Goal: Task Accomplishment & Management: Manage account settings

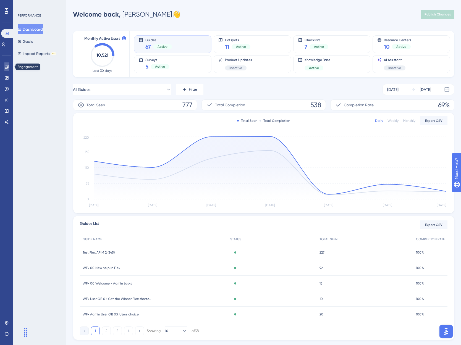
click at [6, 68] on icon at bounding box center [6, 67] width 4 height 4
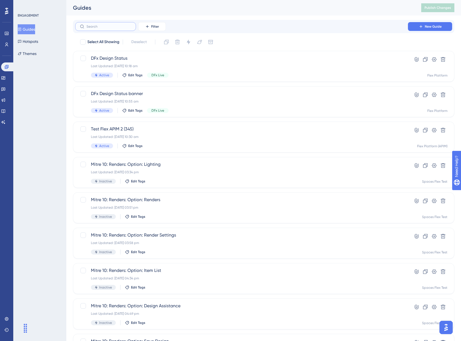
click at [96, 27] on input "text" at bounding box center [109, 27] width 45 height 4
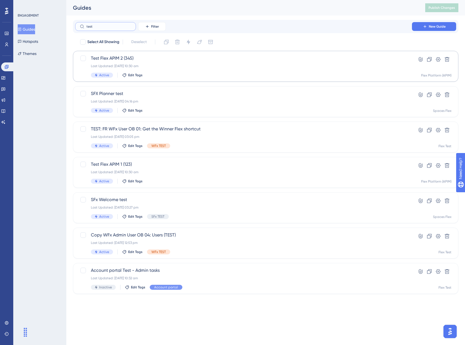
type input "test"
click at [198, 63] on div "Test Flex APIM 2 (345) Last Updated: [DATE] 10:30 am Active Edit Tags" at bounding box center [244, 66] width 306 height 23
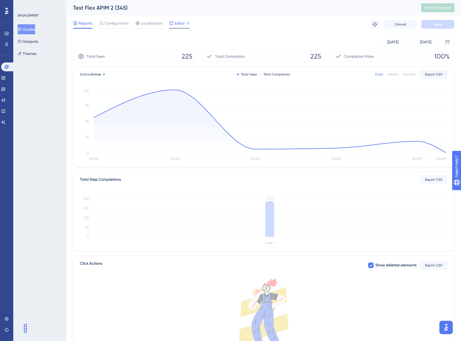
click at [181, 24] on span "Editor" at bounding box center [180, 23] width 10 height 7
click at [182, 23] on span "Editor" at bounding box center [180, 23] width 10 height 7
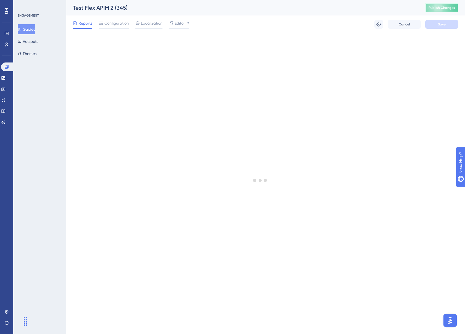
click at [446, 6] on span "Publish Changes" at bounding box center [442, 8] width 27 height 4
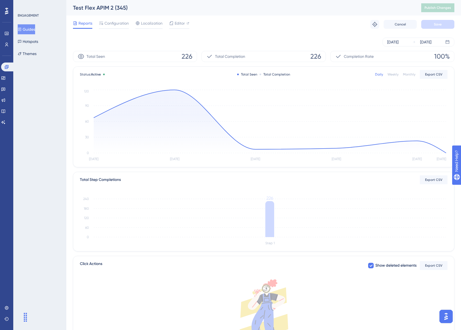
click at [21, 27] on button "Guides" at bounding box center [26, 29] width 17 height 10
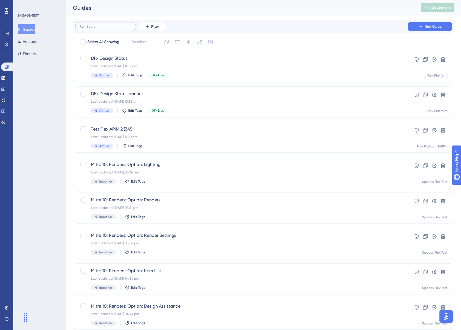
click at [102, 27] on input "text" at bounding box center [109, 27] width 45 height 4
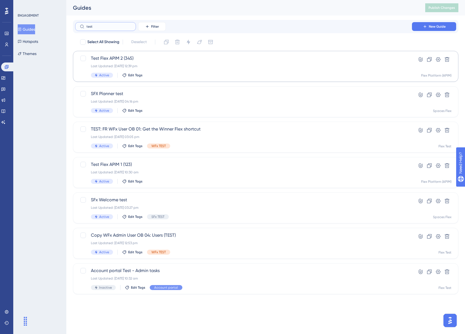
type input "test"
click at [226, 65] on div "Last Updated: [DATE] 12:39 pm" at bounding box center [244, 66] width 306 height 4
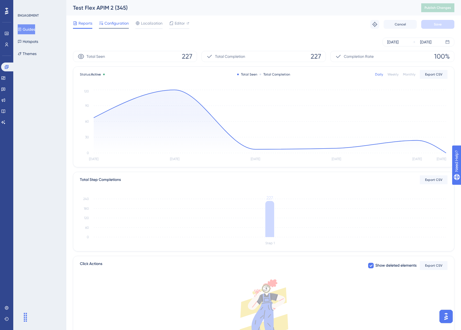
click at [115, 23] on span "Configuration" at bounding box center [117, 23] width 24 height 7
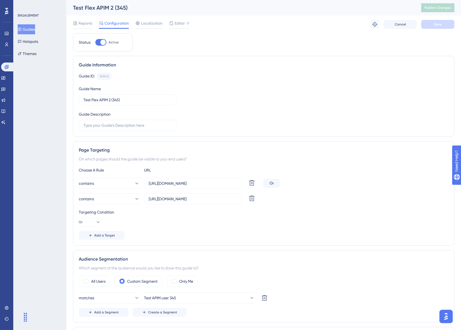
click at [98, 43] on div at bounding box center [100, 42] width 11 height 7
click at [95, 43] on input "Active" at bounding box center [95, 42] width 0 height 0
checkbox input "false"
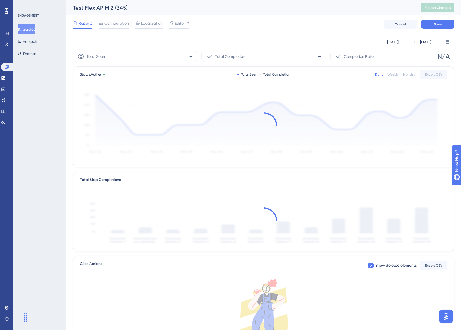
click at [33, 29] on button "Guides" at bounding box center [26, 29] width 17 height 10
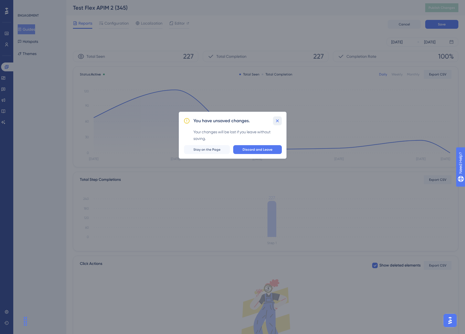
click at [276, 121] on icon at bounding box center [278, 121] width 6 height 6
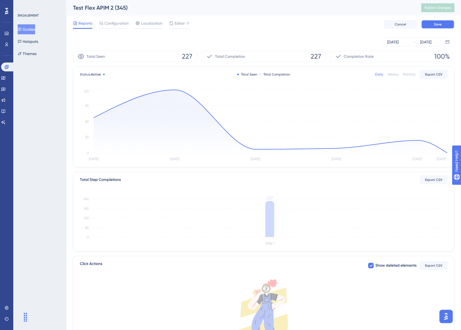
click at [440, 25] on span "Save" at bounding box center [438, 24] width 8 height 4
drag, startPoint x: 7, startPoint y: 76, endPoint x: 44, endPoint y: 57, distance: 41.7
click at [6, 76] on icon at bounding box center [3, 78] width 4 height 4
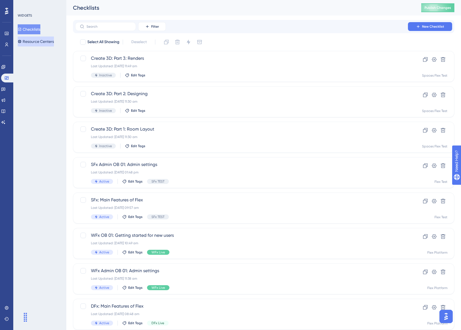
click at [45, 38] on button "Resource Centers" at bounding box center [36, 41] width 36 height 10
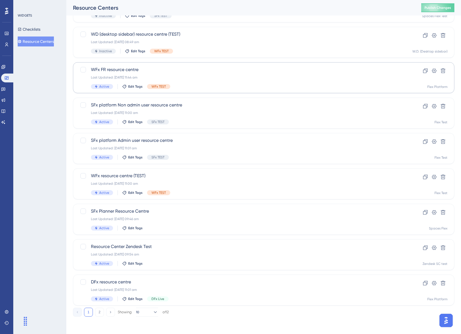
scroll to position [95, 0]
click at [99, 313] on button "2" at bounding box center [99, 311] width 9 height 9
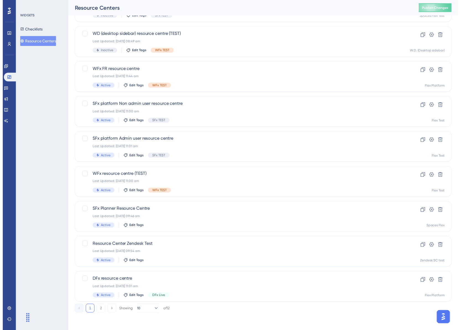
scroll to position [0, 0]
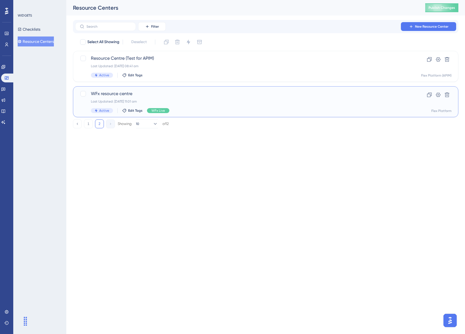
click at [213, 98] on div "WFx resource centre Last Updated: [DATE] 11:01 am Active Edit Tags WFx Live" at bounding box center [244, 101] width 306 height 23
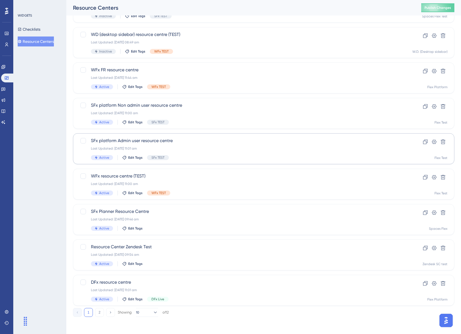
scroll to position [95, 0]
drag, startPoint x: 100, startPoint y: 312, endPoint x: 107, endPoint y: 311, distance: 7.0
click at [100, 312] on button "2" at bounding box center [99, 311] width 9 height 9
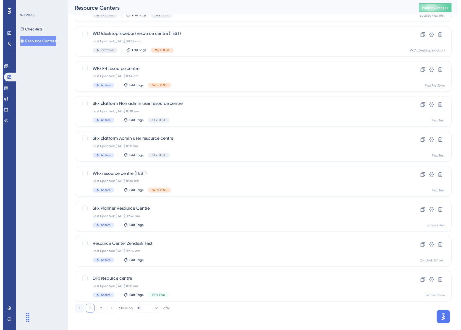
scroll to position [0, 0]
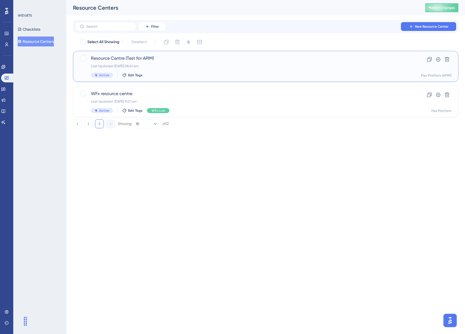
click at [170, 64] on div "Last Updated: [DATE] 08:41 am" at bounding box center [244, 66] width 306 height 4
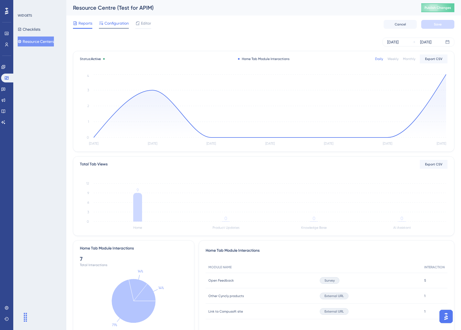
click at [108, 21] on span "Configuration" at bounding box center [117, 23] width 24 height 7
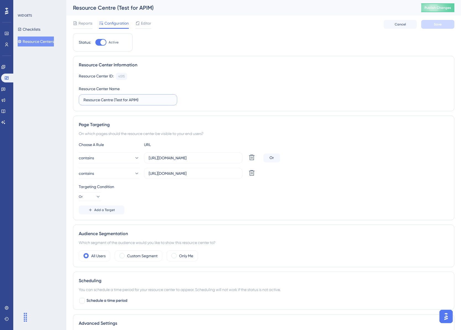
click at [145, 102] on input "Resource Centre (Test for APIM)" at bounding box center [128, 100] width 89 height 6
drag, startPoint x: 145, startPoint y: 100, endPoint x: 69, endPoint y: 98, distance: 76.9
click at [69, 98] on div "Performance Users Engagement Widgets Feedback Product Updates Knowledge Base AI…" at bounding box center [263, 190] width 395 height 381
type input "Developer Portal"
click at [443, 24] on button "Save" at bounding box center [437, 24] width 33 height 9
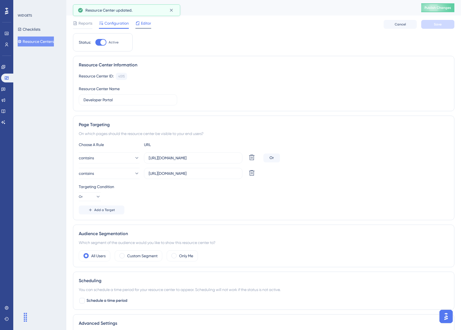
click at [147, 24] on span "Editor" at bounding box center [146, 23] width 10 height 7
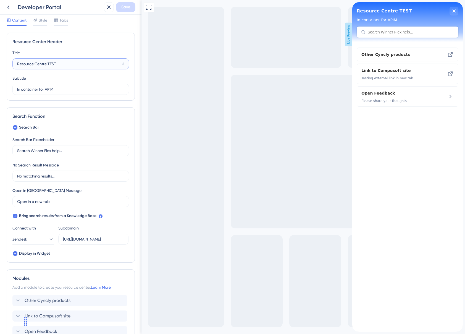
drag, startPoint x: 81, startPoint y: 66, endPoint x: -10, endPoint y: 65, distance: 91.2
click at [0, 0] on html "Developer Portal Save Content Style Tabs Resource Center Header Title Resource …" at bounding box center [232, 0] width 465 height 0
type input "Developer Portal"
click at [41, 21] on span "Style" at bounding box center [43, 20] width 9 height 7
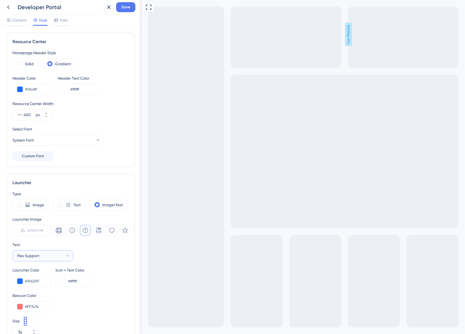
drag, startPoint x: 46, startPoint y: 255, endPoint x: -14, endPoint y: 253, distance: 60.0
click at [0, 0] on html "Developer Portal Save Content Style Tabs Resource Center Homepage Header Style …" at bounding box center [232, 0] width 465 height 0
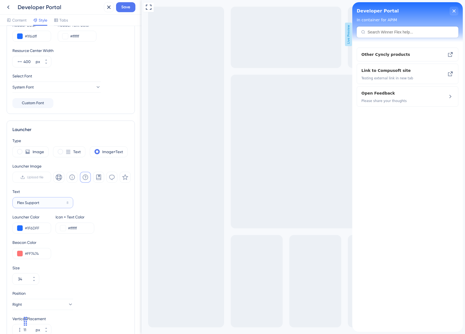
scroll to position [59, 0]
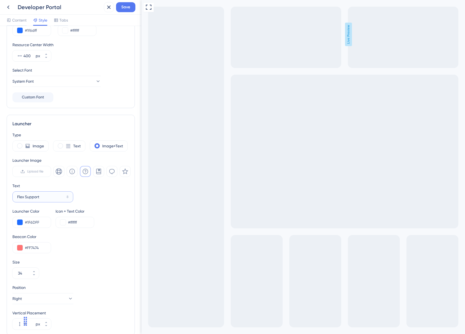
click at [47, 196] on input "Flex Support" at bounding box center [40, 197] width 47 height 6
drag, startPoint x: 27, startPoint y: 197, endPoint x: 5, endPoint y: 197, distance: 21.6
click at [7, 197] on div "Launcher Type Image Text Image+Text Launcher Image Upload file Text Flex Suppor…" at bounding box center [71, 225] width 128 height 221
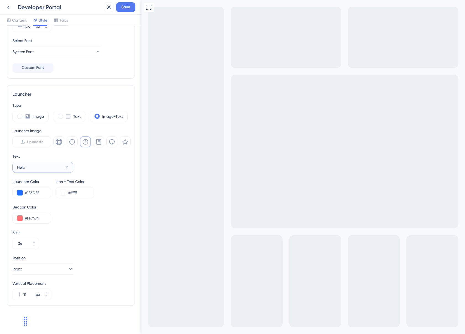
scroll to position [89, 0]
click at [127, 9] on span "Save" at bounding box center [125, 7] width 9 height 7
click at [16, 167] on label "Help 16" at bounding box center [42, 166] width 61 height 11
click at [17, 167] on input "Help" at bounding box center [40, 167] width 46 height 6
type input "Need Help?"
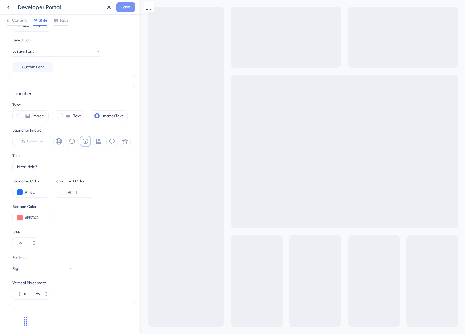
click at [125, 7] on span "Save" at bounding box center [125, 7] width 9 height 7
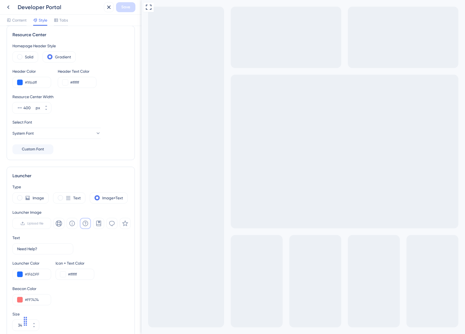
scroll to position [0, 0]
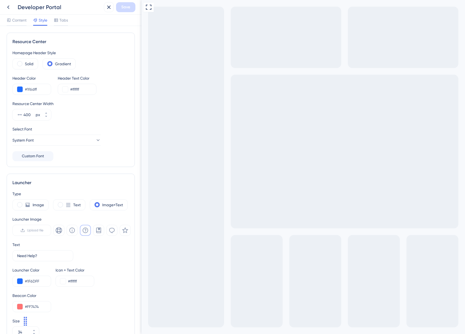
drag, startPoint x: 140, startPoint y: 190, endPoint x: 2, endPoint y: 108, distance: 159.9
click at [20, 64] on span at bounding box center [19, 63] width 5 height 5
click at [24, 62] on input "radio" at bounding box center [24, 62] width 0 height 0
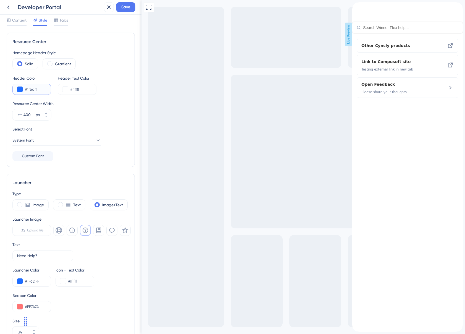
click at [43, 88] on input "#1f6dff" at bounding box center [36, 89] width 22 height 7
paste input "1A6CF"
type input "#1A6CF"
click at [40, 90] on input "#1A6CF" at bounding box center [36, 89] width 22 height 7
click at [23, 90] on div "#1A6CF" at bounding box center [31, 89] width 39 height 11
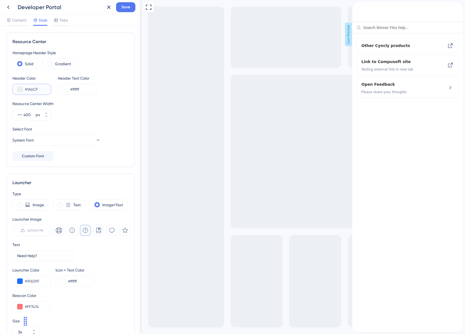
click at [34, 90] on input "#1A6CF" at bounding box center [36, 89] width 22 height 7
click at [43, 90] on input "#1A6CF" at bounding box center [36, 89] width 22 height 7
click at [45, 90] on input "#1A6CF" at bounding box center [36, 89] width 22 height 7
type input "#1A6CFF"
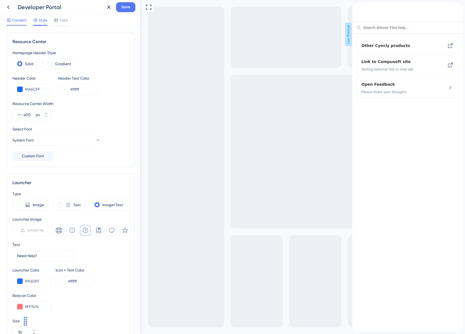
click at [23, 20] on span "Content" at bounding box center [19, 20] width 14 height 7
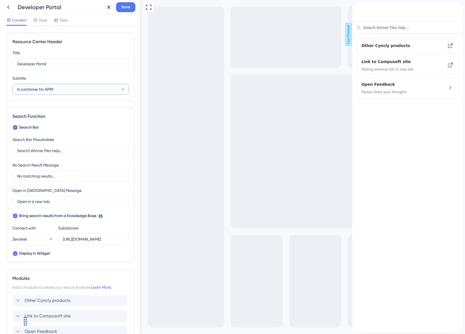
drag, startPoint x: 62, startPoint y: 91, endPoint x: 9, endPoint y: 89, distance: 52.3
click at [9, 89] on div "Resource Center Header Title Developer Portal 12 Developer Portal Subtitle In c…" at bounding box center [71, 67] width 128 height 68
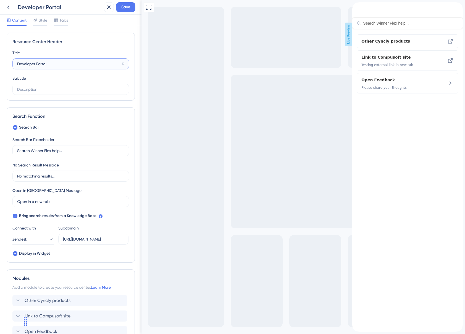
click at [18, 64] on input "Developer Portal" at bounding box center [68, 64] width 102 height 6
type input "Cyncly Developer Portal"
click at [39, 90] on input "text" at bounding box center [70, 89] width 107 height 6
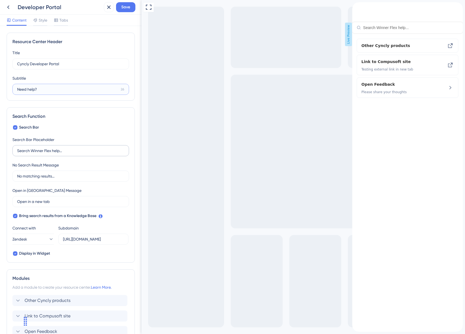
type input "Need help?"
click at [51, 151] on input "Search Winner Flex help..." at bounding box center [70, 151] width 107 height 6
type input "Search help..."
click at [14, 126] on icon at bounding box center [15, 127] width 2 height 4
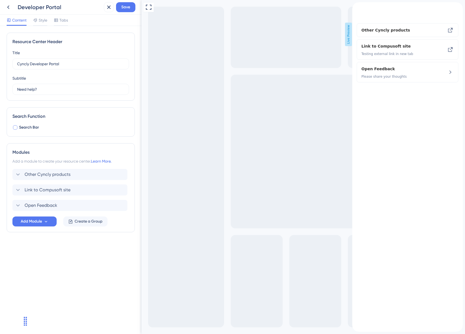
click at [16, 128] on div at bounding box center [15, 127] width 4 height 4
checkbox input "true"
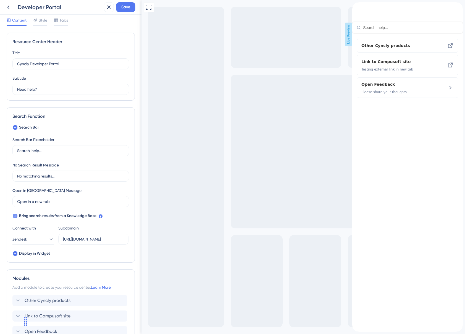
click at [16, 216] on icon at bounding box center [15, 216] width 2 height 4
checkbox input "false"
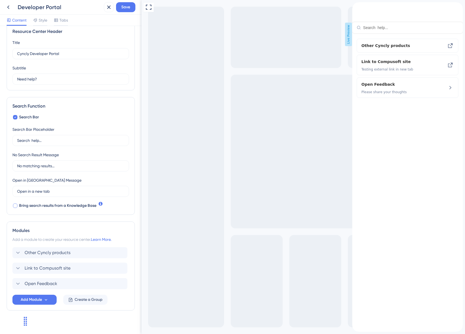
scroll to position [15, 0]
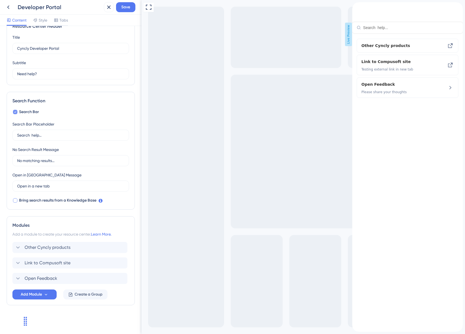
click at [15, 112] on icon at bounding box center [15, 112] width 2 height 4
checkbox input "false"
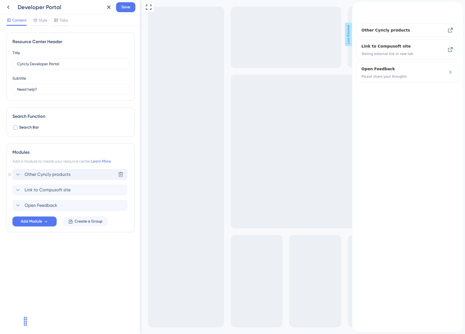
click at [19, 174] on icon at bounding box center [18, 174] width 7 height 7
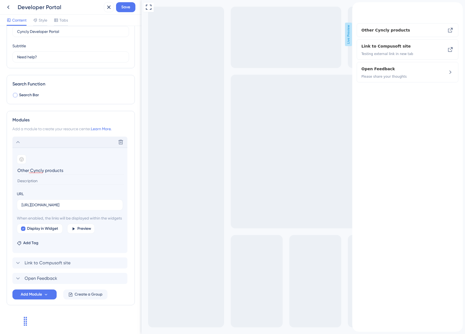
scroll to position [39, 0]
click at [98, 202] on input "[URL][DOMAIN_NAME]" at bounding box center [70, 205] width 97 height 6
click at [17, 263] on icon at bounding box center [18, 263] width 4 height 2
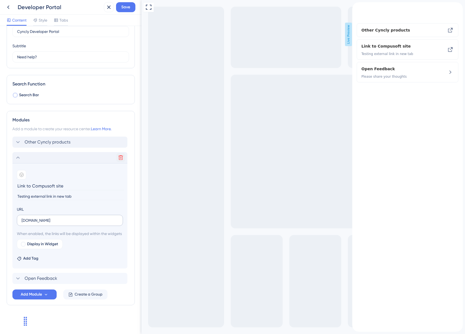
drag, startPoint x: 121, startPoint y: 151, endPoint x: 22, endPoint y: 215, distance: 118.3
click at [121, 155] on icon at bounding box center [121, 158] width 6 height 6
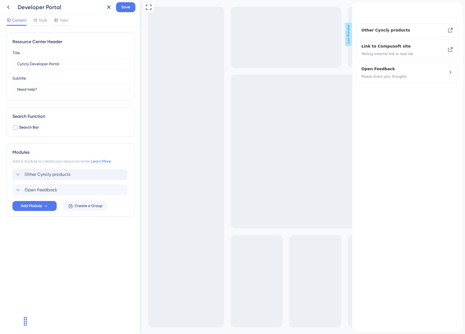
scroll to position [0, 0]
click at [17, 174] on icon at bounding box center [18, 174] width 7 height 7
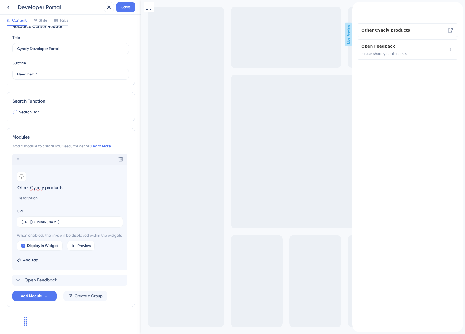
scroll to position [24, 0]
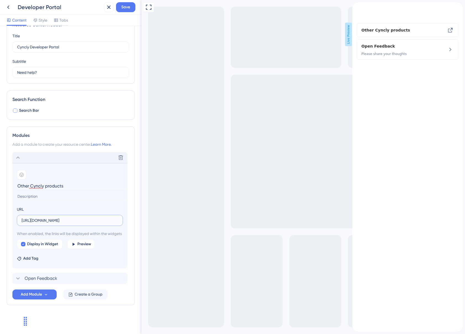
drag, startPoint x: 67, startPoint y: 214, endPoint x: 117, endPoint y: 221, distance: 50.5
click at [117, 221] on div "URL [URL][DOMAIN_NAME] When enabled, the links will be displayed within the wid…" at bounding box center [70, 227] width 106 height 43
type input "[URL][DOMAIN_NAME]"
click at [53, 182] on input "Other Cyncly products" at bounding box center [70, 186] width 107 height 9
drag, startPoint x: 66, startPoint y: 180, endPoint x: 22, endPoint y: 177, distance: 44.1
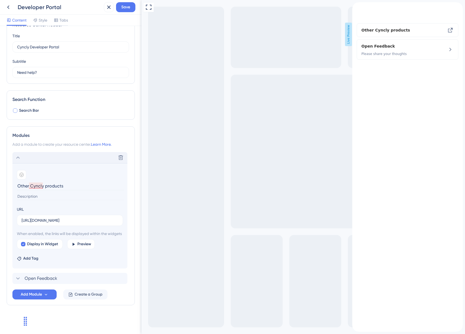
click at [22, 182] on input "Other Cyncly products" at bounding box center [70, 186] width 107 height 9
type input "[DOMAIN_NAME]"
type input "x"
click at [28, 193] on input at bounding box center [70, 196] width 107 height 7
type input "About Us"
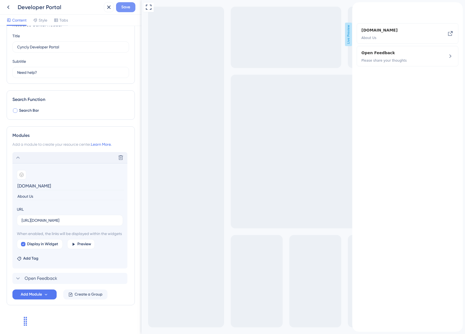
click at [126, 5] on span "Save" at bounding box center [125, 7] width 9 height 7
click at [16, 277] on icon at bounding box center [18, 278] width 7 height 7
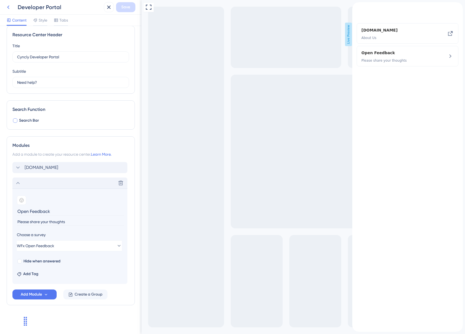
click at [8, 7] on icon at bounding box center [8, 8] width 2 height 4
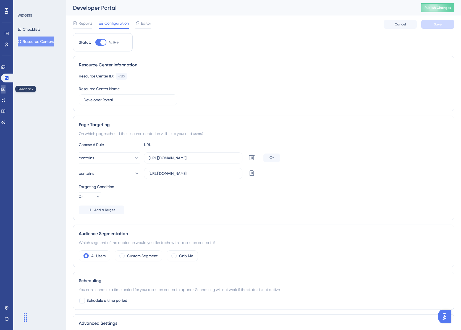
click at [6, 88] on icon at bounding box center [3, 89] width 4 height 4
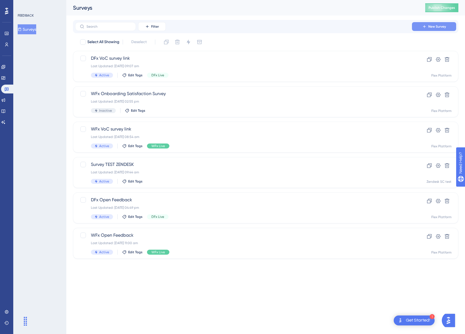
click at [442, 25] on span "New Survey" at bounding box center [438, 26] width 18 height 4
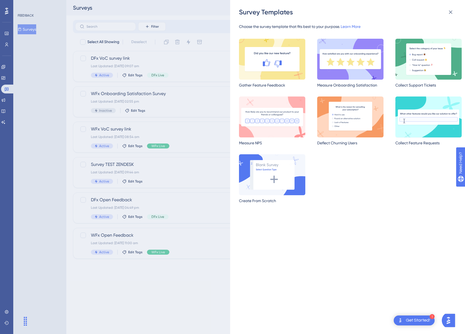
click at [422, 112] on img at bounding box center [429, 116] width 66 height 41
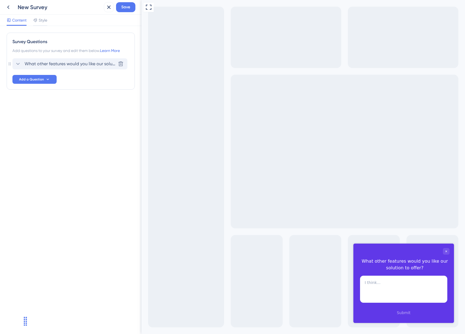
click at [16, 63] on icon at bounding box center [18, 64] width 7 height 7
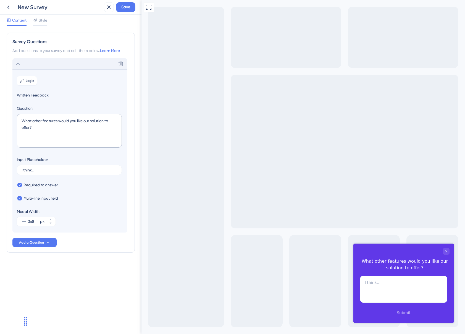
click at [42, 8] on div "New Survey" at bounding box center [60, 7] width 84 height 8
click at [48, 7] on div "New Survey" at bounding box center [60, 7] width 84 height 8
click at [44, 9] on div "New Survey" at bounding box center [60, 7] width 84 height 8
click at [39, 5] on div "New Survey" at bounding box center [60, 7] width 84 height 8
click at [8, 8] on icon at bounding box center [8, 8] width 2 height 4
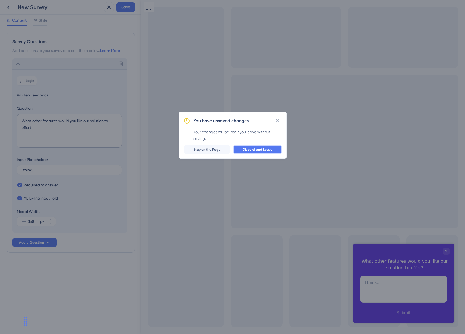
click at [255, 150] on span "Discard and Leave" at bounding box center [258, 149] width 30 height 4
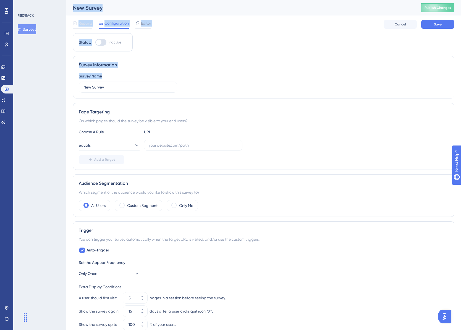
drag, startPoint x: 109, startPoint y: 91, endPoint x: 58, endPoint y: 85, distance: 51.2
click at [66, 85] on div "Performance Users Engagement Widgets Feedback Product Updates Knowledge Base AI…" at bounding box center [263, 248] width 395 height 497
click at [124, 86] on input "New Survey" at bounding box center [128, 87] width 89 height 6
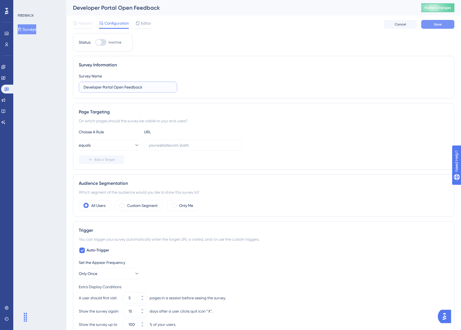
type input "Developer Portal Open Feedback"
click at [443, 23] on button "Save" at bounding box center [437, 24] width 33 height 9
click at [148, 25] on span "Editor" at bounding box center [146, 23] width 10 height 7
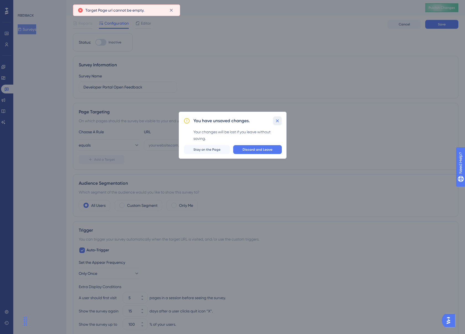
click at [278, 120] on icon at bounding box center [278, 121] width 6 height 6
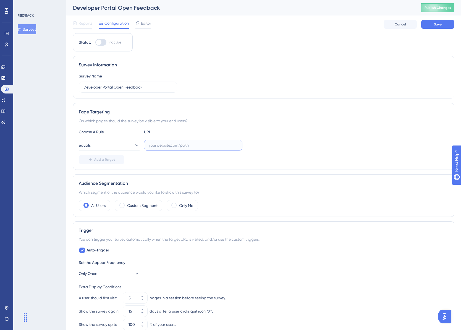
click at [170, 144] on input "text" at bounding box center [193, 145] width 89 height 6
paste input "[URL][DOMAIN_NAME]"
type input "[URL][DOMAIN_NAME]"
click at [441, 24] on span "Save" at bounding box center [438, 24] width 8 height 4
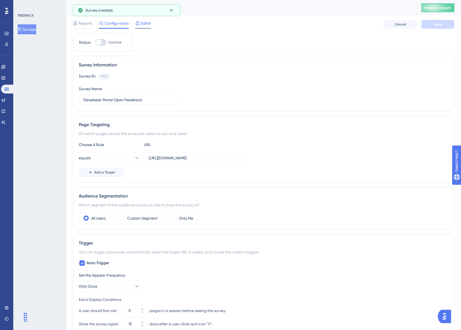
click at [148, 23] on span "Editor" at bounding box center [146, 23] width 10 height 7
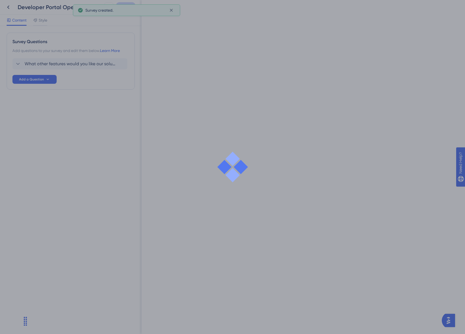
click at [45, 65] on div at bounding box center [232, 167] width 465 height 334
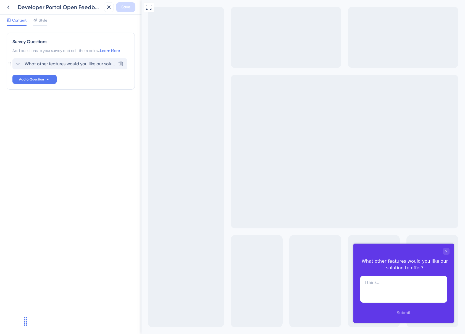
click at [15, 63] on div "What other features would you like our solution to offer? [GEOGRAPHIC_DATA]" at bounding box center [69, 63] width 115 height 11
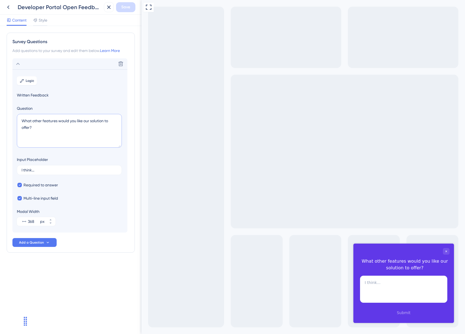
click at [66, 127] on textarea "What other features would you like our solution to offer?" at bounding box center [69, 131] width 105 height 34
drag, startPoint x: 41, startPoint y: 17, endPoint x: 46, endPoint y: 22, distance: 5.9
click at [41, 17] on span "Style" at bounding box center [43, 20] width 9 height 7
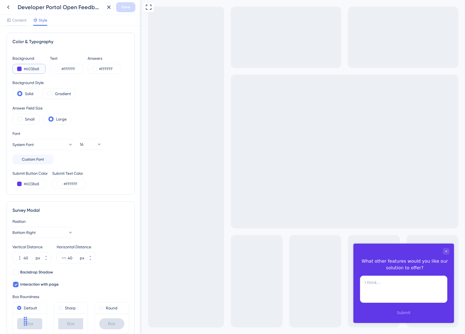
drag, startPoint x: 42, startPoint y: 68, endPoint x: 26, endPoint y: 71, distance: 16.0
click at [26, 71] on input "#6038e8" at bounding box center [35, 69] width 23 height 7
paste input "D0E2F"
type input "#D0E2F8"
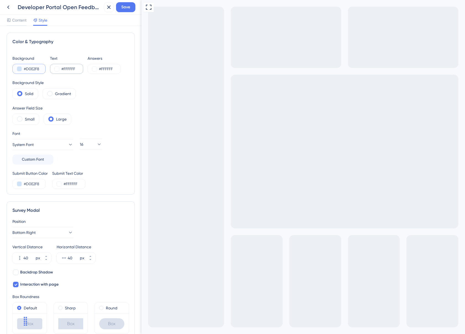
type input "#D0E2F8"
drag, startPoint x: 77, startPoint y: 69, endPoint x: 64, endPoint y: 69, distance: 13.0
click at [64, 69] on input "#FFFFFF" at bounding box center [72, 69] width 23 height 7
click at [72, 68] on input "#FFFFFF" at bounding box center [72, 69] width 23 height 7
type input "#000"
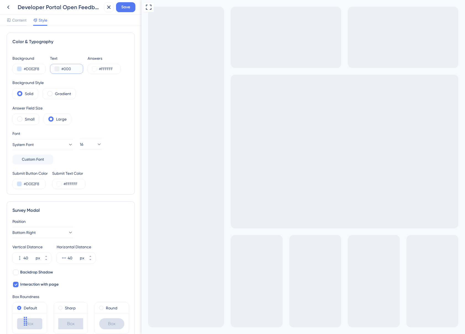
type input "#000"
type input "#000000"
drag, startPoint x: 118, startPoint y: 69, endPoint x: 99, endPoint y: 70, distance: 19.1
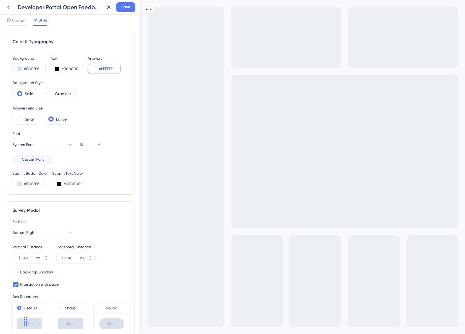
click at [99, 70] on input "#FFFFFF" at bounding box center [110, 69] width 23 height 7
drag, startPoint x: 175, startPoint y: 371, endPoint x: 176, endPoint y: 376, distance: 4.5
type textarea "dfsdfsdfsdfsdf"
drag, startPoint x: 186, startPoint y: 375, endPoint x: 152, endPoint y: 374, distance: 33.5
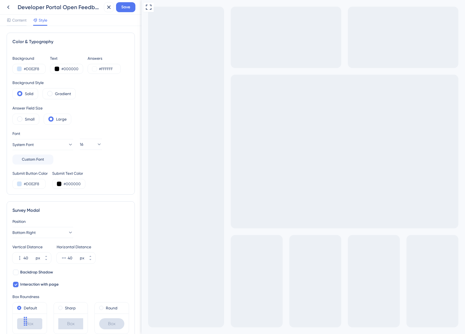
click at [19, 22] on span "Content" at bounding box center [19, 20] width 14 height 7
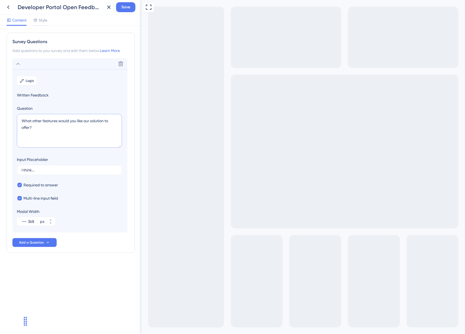
click at [40, 130] on textarea "What other features would you like our solution to offer?" at bounding box center [69, 131] width 105 height 34
click at [51, 220] on icon at bounding box center [50, 219] width 3 height 3
click at [36, 221] on input "388" at bounding box center [33, 221] width 11 height 7
click at [30, 221] on input "388" at bounding box center [33, 221] width 11 height 7
drag, startPoint x: 27, startPoint y: 222, endPoint x: 33, endPoint y: 222, distance: 6.6
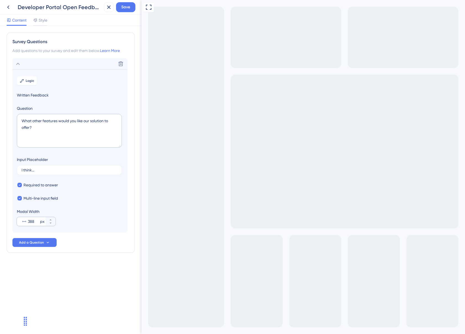
click at [33, 222] on div "388 px" at bounding box center [31, 221] width 29 height 9
click at [33, 222] on input "388" at bounding box center [33, 221] width 11 height 7
click at [29, 222] on input "500" at bounding box center [33, 221] width 11 height 7
type input "600"
click at [127, 9] on span "Save" at bounding box center [125, 7] width 9 height 7
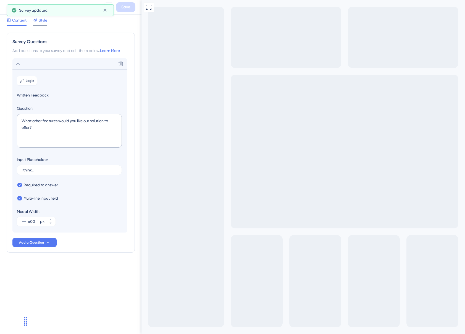
click at [41, 22] on span "Style" at bounding box center [43, 20] width 9 height 7
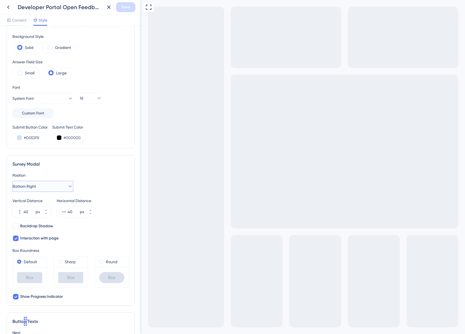
click at [42, 187] on button "Bottom Right" at bounding box center [42, 186] width 61 height 11
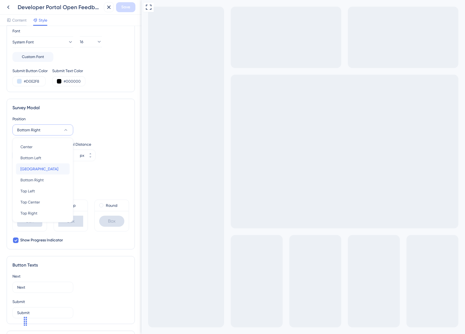
click at [49, 166] on div "[GEOGRAPHIC_DATA]" at bounding box center [42, 168] width 45 height 11
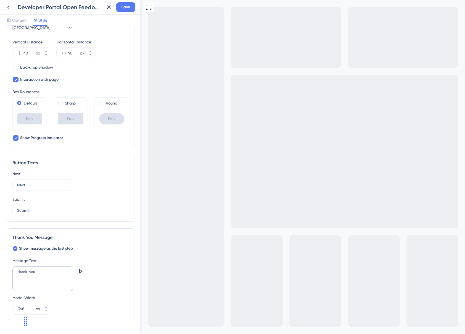
scroll to position [220, 0]
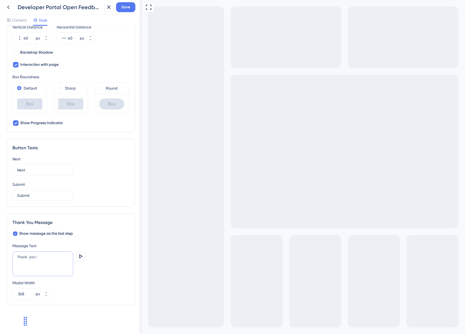
click at [48, 258] on textarea "Thank you!" at bounding box center [42, 263] width 61 height 25
drag, startPoint x: 33, startPoint y: 256, endPoint x: 37, endPoint y: 256, distance: 4.4
click at [33, 256] on textarea "Thank you!" at bounding box center [42, 263] width 61 height 25
type textarea "Thank you for your feedback!"
click at [124, 8] on span "Save" at bounding box center [125, 7] width 9 height 7
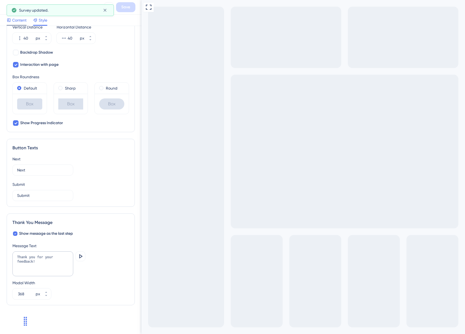
click at [18, 21] on span "Content" at bounding box center [19, 20] width 14 height 7
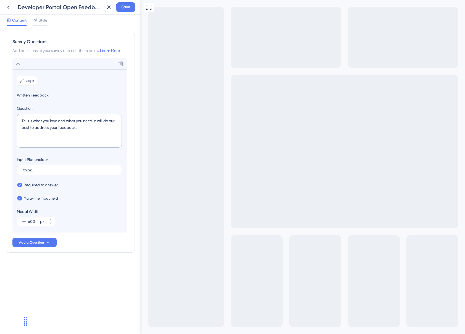
click at [95, 122] on textarea "Tell us what you love and what you need. e will do our best to address your fee…" at bounding box center [69, 131] width 105 height 34
drag, startPoint x: 96, startPoint y: 121, endPoint x: 99, endPoint y: 122, distance: 4.0
click at [96, 121] on textarea "Tell us what you love and what you need. We will do our best to address your fe…" at bounding box center [69, 131] width 105 height 34
click at [20, 134] on textarea "Tell us what you love and what you need. We will do our best to address your fe…" at bounding box center [69, 131] width 105 height 34
type textarea "Tell us what you love and what you need. We will do our best to address your fe…"
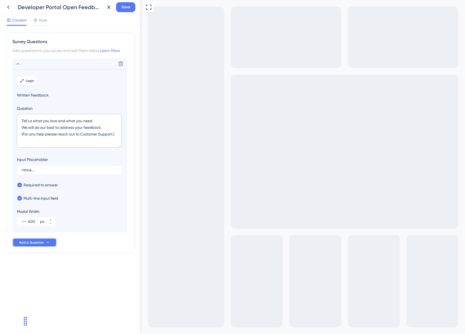
click at [46, 243] on icon at bounding box center [48, 242] width 4 height 4
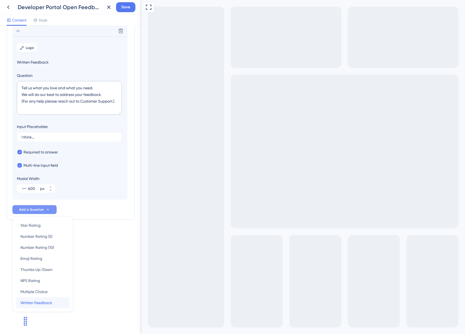
click at [45, 304] on span "Written Feedback" at bounding box center [36, 302] width 32 height 7
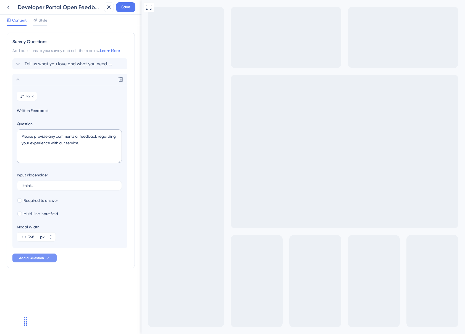
scroll to position [0, 0]
click at [19, 63] on icon at bounding box center [18, 64] width 7 height 7
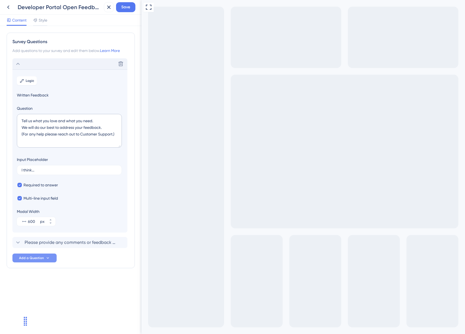
click at [18, 63] on icon at bounding box center [18, 64] width 4 height 2
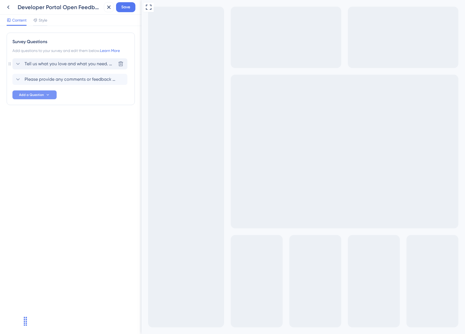
click at [17, 65] on icon at bounding box center [18, 64] width 7 height 7
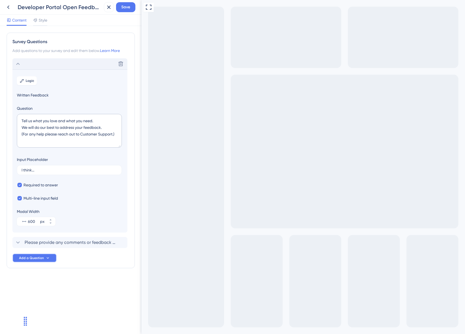
click at [46, 259] on icon at bounding box center [48, 258] width 4 height 4
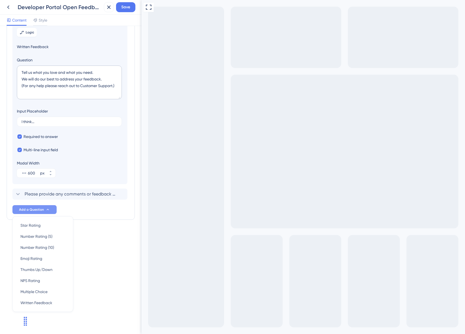
click at [114, 262] on div "Survey Questions Add questions to your survey and edit them below. Learn More D…" at bounding box center [71, 180] width 142 height 308
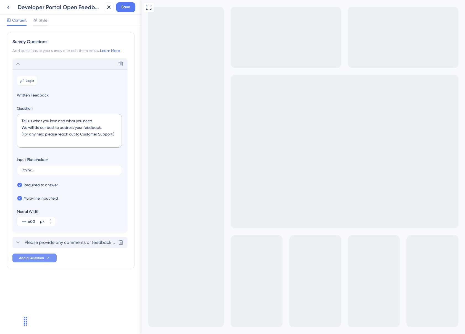
click at [16, 243] on icon at bounding box center [18, 242] width 7 height 7
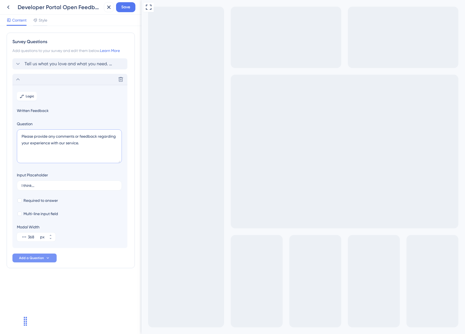
drag, startPoint x: 95, startPoint y: 150, endPoint x: 17, endPoint y: 136, distance: 79.0
click at [17, 135] on textarea "Please provide any comments or feedback regarding your experience with our serv…" at bounding box center [69, 146] width 105 height 34
type textarea "Please leave your email address"
drag, startPoint x: 45, startPoint y: 184, endPoint x: 1, endPoint y: 181, distance: 44.3
click at [2, 181] on div "Survey Questions Add questions to your survey and edit them below. Learn More T…" at bounding box center [71, 180] width 142 height 308
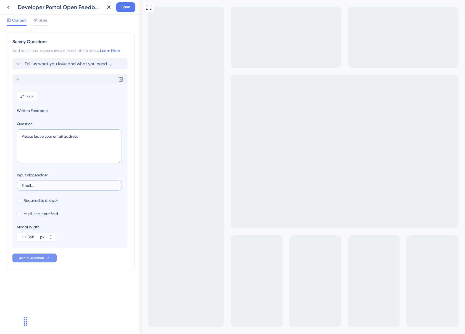
type input "Email..."
click at [90, 135] on textarea "Please leave your email address" at bounding box center [69, 146] width 105 height 34
type textarea "Please leave your email address so we can reach out to you if needed."
click at [28, 236] on input "368" at bounding box center [33, 237] width 11 height 7
type input "600"
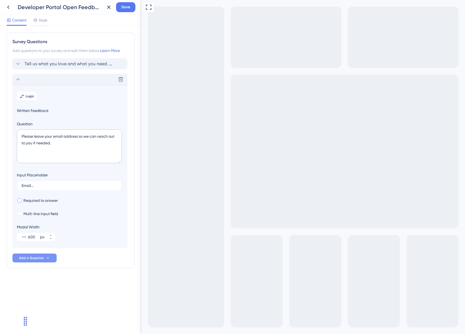
click at [20, 201] on div at bounding box center [19, 200] width 4 height 4
checkbox input "true"
click at [123, 5] on span "Save" at bounding box center [125, 7] width 9 height 7
click at [19, 80] on icon at bounding box center [18, 79] width 7 height 7
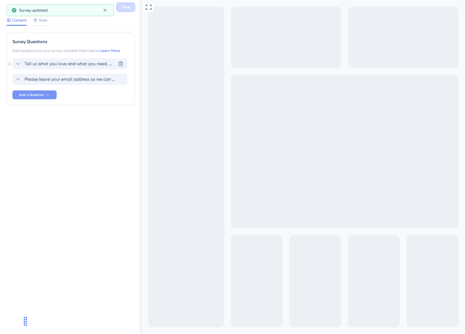
click at [59, 65] on span "Tell us what you love and what you need. We will do our best to address your fe…" at bounding box center [70, 64] width 91 height 7
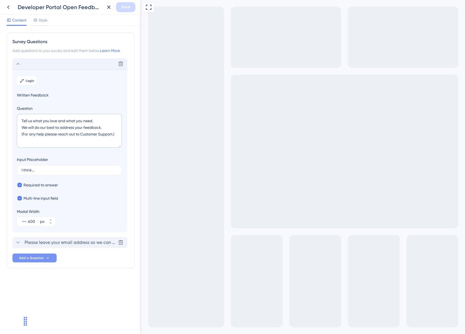
click at [45, 242] on span "Please leave your email address so we can reach out to you if needed." at bounding box center [70, 242] width 91 height 7
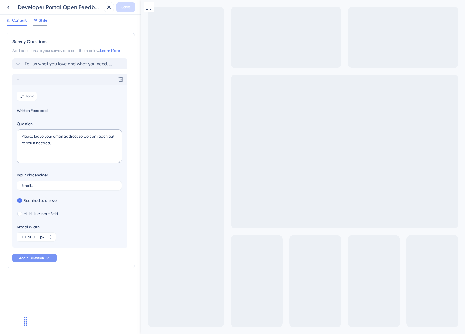
drag, startPoint x: 45, startPoint y: 19, endPoint x: 45, endPoint y: 23, distance: 3.3
click at [45, 20] on span "Style" at bounding box center [43, 20] width 9 height 7
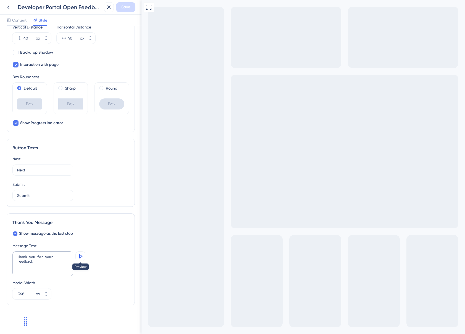
click at [81, 257] on icon at bounding box center [80, 256] width 7 height 7
click at [69, 257] on textarea "Thank you for your feedback!" at bounding box center [42, 263] width 61 height 25
click at [48, 265] on textarea "Thank you for your feedback! We read every request and will do our absoloute re…" at bounding box center [42, 263] width 61 height 25
click at [60, 264] on textarea "Thank you for your feedback! We read every request and will do our absolute req…" at bounding box center [42, 263] width 61 height 25
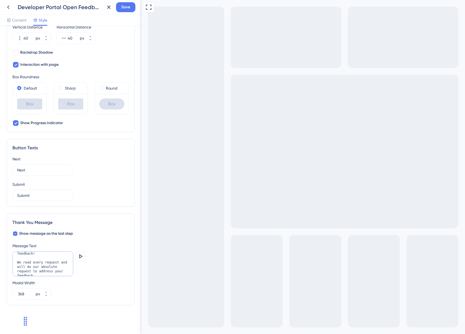
scroll to position [4, 0]
type textarea "Thank you for your feedback! We read every request and will do our absolute req…"
click at [26, 293] on input "368" at bounding box center [26, 294] width 17 height 7
type input "600"
click at [81, 255] on icon at bounding box center [80, 256] width 7 height 7
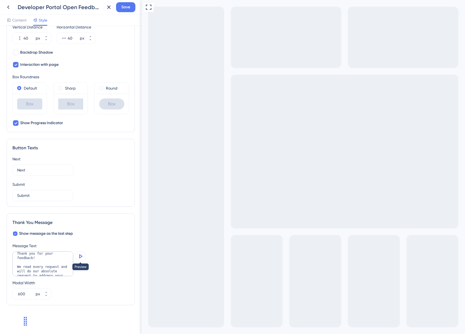
click at [81, 257] on icon at bounding box center [80, 256] width 7 height 7
click at [60, 263] on textarea "Thank you for your feedback! We read every request and will do our absolute req…" at bounding box center [42, 263] width 61 height 25
type textarea "Thank you for your feedback! We read every request and will do our absolute bes…"
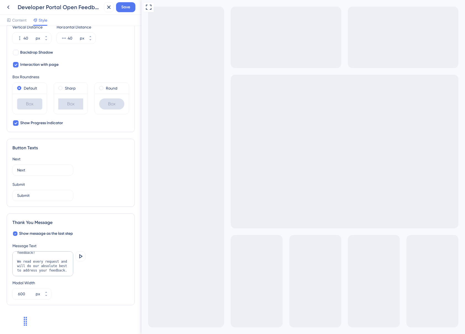
drag, startPoint x: 99, startPoint y: 88, endPoint x: 101, endPoint y: 103, distance: 14.5
click at [100, 88] on span at bounding box center [101, 88] width 4 height 4
click at [105, 87] on input "radio" at bounding box center [105, 87] width 0 height 0
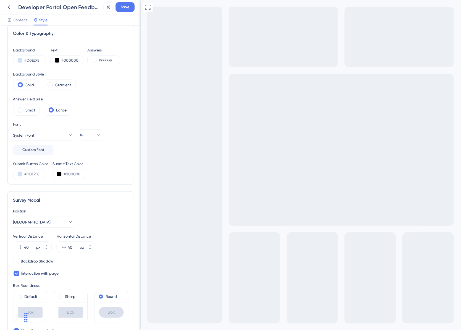
scroll to position [0, 0]
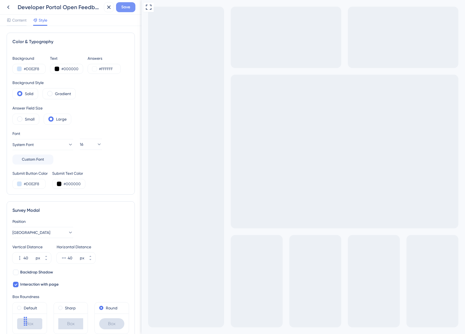
click at [128, 7] on span "Save" at bounding box center [125, 7] width 9 height 7
click at [106, 11] on icon at bounding box center [105, 10] width 6 height 6
click at [9, 8] on icon at bounding box center [8, 7] width 7 height 7
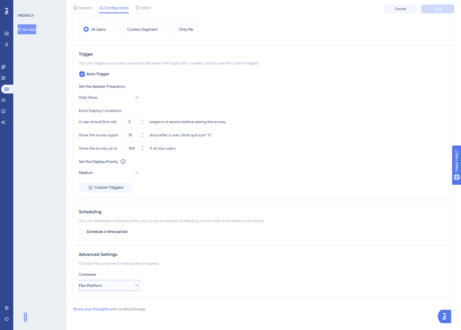
click at [125, 284] on button "Flex Platform" at bounding box center [109, 285] width 61 height 11
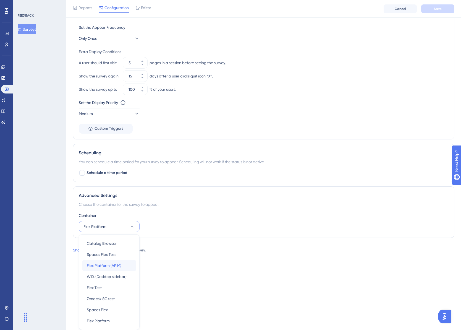
click at [113, 265] on span "Flex Platform (APIM)" at bounding box center [104, 265] width 35 height 7
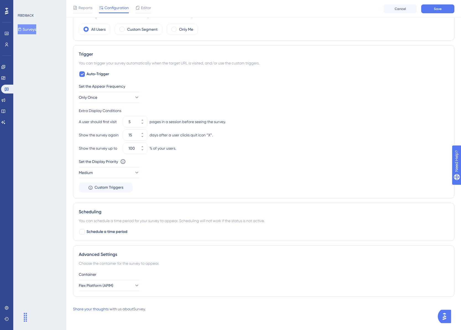
scroll to position [191, 0]
click at [443, 9] on button "Save" at bounding box center [437, 8] width 33 height 9
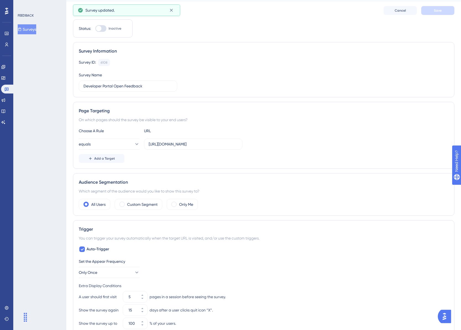
scroll to position [0, 0]
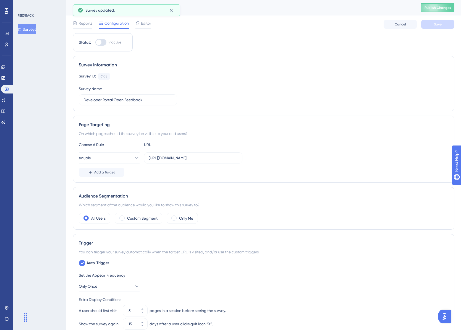
click at [103, 43] on div at bounding box center [100, 42] width 11 height 7
click at [95, 43] on input "Inactive" at bounding box center [95, 42] width 0 height 0
checkbox input "true"
click at [445, 28] on button "Save" at bounding box center [437, 24] width 33 height 9
click at [6, 77] on icon at bounding box center [3, 78] width 4 height 4
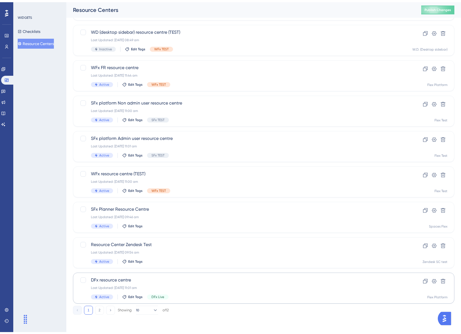
scroll to position [95, 0]
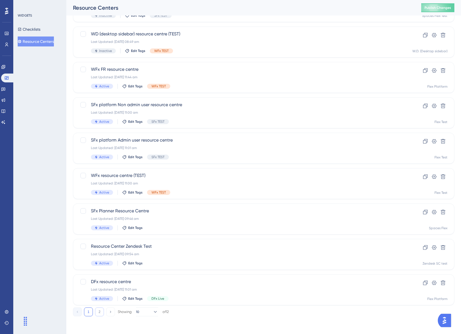
click at [100, 314] on button "2" at bounding box center [99, 311] width 9 height 9
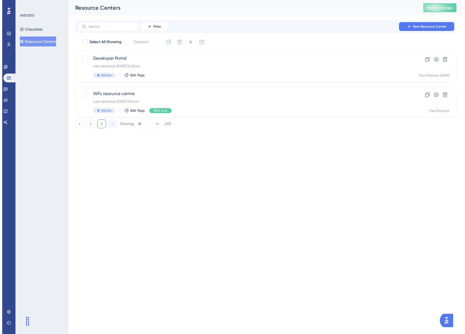
scroll to position [0, 0]
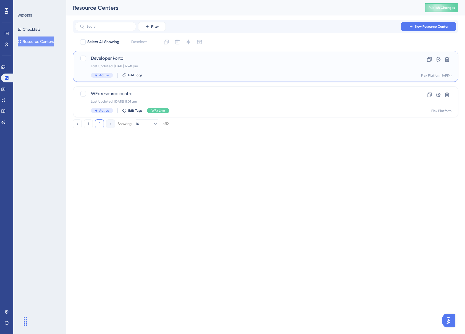
click at [194, 62] on div "Developer Portal Last Updated: [DATE] 12:48 pm Active Edit Tags" at bounding box center [244, 66] width 306 height 23
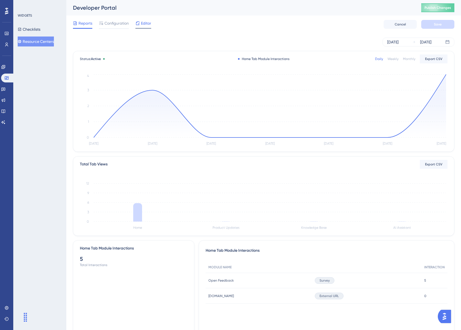
click at [149, 24] on span "Editor" at bounding box center [146, 23] width 10 height 7
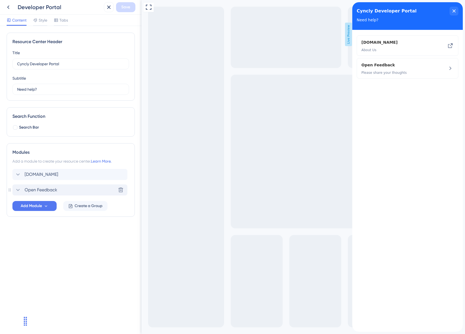
click at [18, 189] on icon at bounding box center [18, 190] width 7 height 7
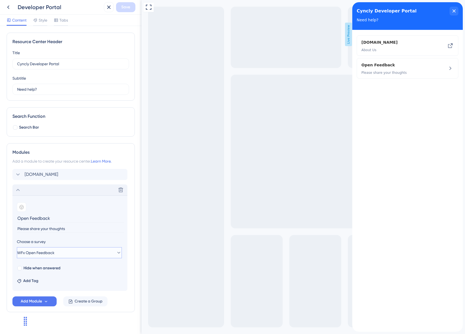
click at [44, 254] on span "WFx Open Feedback" at bounding box center [35, 252] width 37 height 7
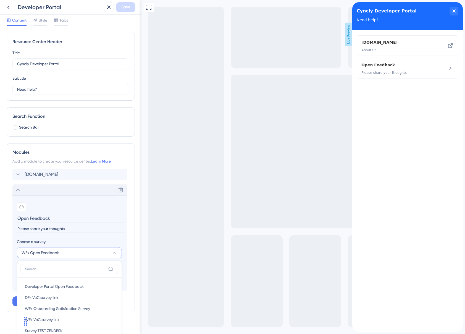
scroll to position [19, 0]
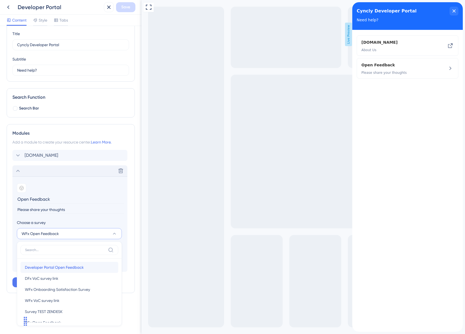
click at [60, 266] on span "Developer Portal Open Feedback" at bounding box center [54, 267] width 59 height 7
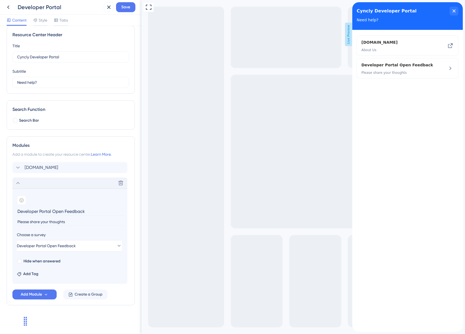
drag, startPoint x: 87, startPoint y: 210, endPoint x: 17, endPoint y: 213, distance: 69.2
click at [17, 213] on input "Developer Portal Open Feedback" at bounding box center [70, 211] width 107 height 9
drag, startPoint x: 85, startPoint y: 213, endPoint x: 33, endPoint y: 213, distance: 52.3
click at [33, 213] on input "Developer Portal Open Feedback" at bounding box center [70, 211] width 107 height 9
click at [67, 215] on input "Developer Portal Open Feedback" at bounding box center [70, 211] width 107 height 9
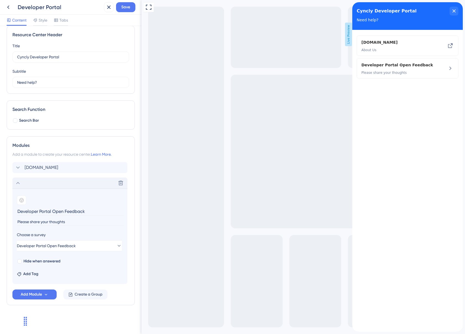
drag, startPoint x: 65, startPoint y: 212, endPoint x: 13, endPoint y: 211, distance: 51.7
click at [13, 211] on section "Add emoji Developer Portal Open Feedback Please share your thoughts Choose a su…" at bounding box center [69, 236] width 115 height 95
type input "Send Feedback"
click at [86, 221] on input "Please share your thoughts" at bounding box center [70, 221] width 107 height 7
drag, startPoint x: 69, startPoint y: 221, endPoint x: 4, endPoint y: 220, distance: 65.3
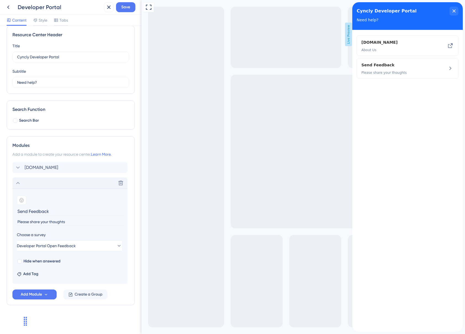
click at [7, 220] on div "Modules Add a module to create your resource center. Learn More. [DOMAIN_NAME] …" at bounding box center [71, 220] width 128 height 169
type input "Submit feedback to product management"
click at [57, 210] on input "Send Feedback" at bounding box center [70, 211] width 107 height 9
drag, startPoint x: 96, startPoint y: 221, endPoint x: 12, endPoint y: 225, distance: 84.7
click at [12, 225] on div "Modules Add a module to create your resource center. Learn More. [DOMAIN_NAME] …" at bounding box center [71, 220] width 128 height 169
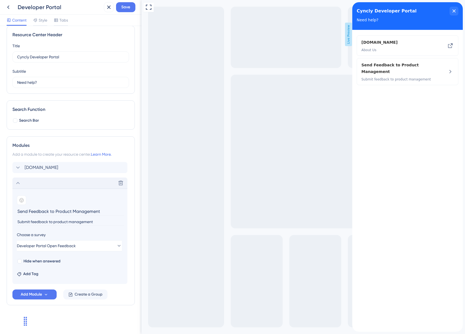
drag, startPoint x: 51, startPoint y: 211, endPoint x: 128, endPoint y: 212, distance: 76.6
click at [128, 212] on div "Modules Add a module to create your resource center. Learn More. [DOMAIN_NAME] …" at bounding box center [71, 220] width 128 height 169
type input "Send Feedback"
click at [48, 223] on input "Submit feedback to product management" at bounding box center [70, 221] width 107 height 7
type input "Submit feedback to our API product management"
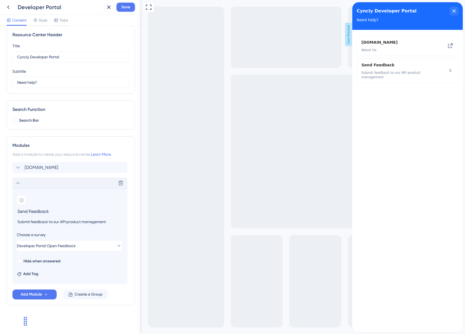
click at [123, 7] on span "Save" at bounding box center [125, 7] width 9 height 7
click at [8, 8] on icon at bounding box center [8, 8] width 2 height 4
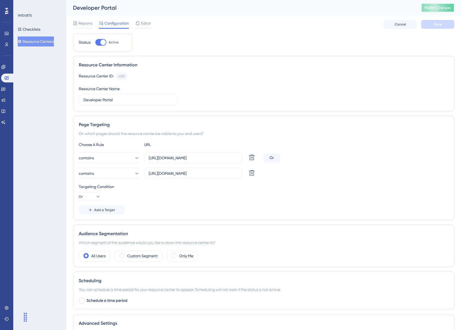
click at [439, 7] on span "Publish Changes" at bounding box center [438, 8] width 27 height 4
click at [146, 23] on span "Editor" at bounding box center [146, 23] width 10 height 7
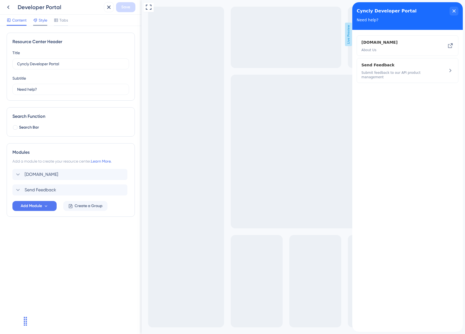
click at [41, 21] on span "Style" at bounding box center [43, 20] width 9 height 7
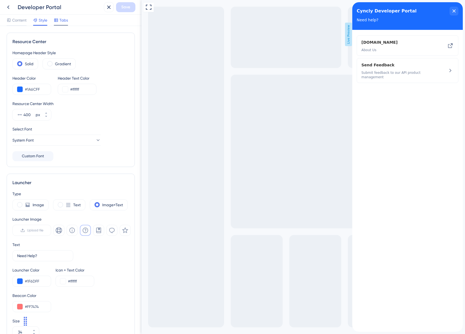
click at [63, 22] on span "Tabs" at bounding box center [63, 20] width 9 height 7
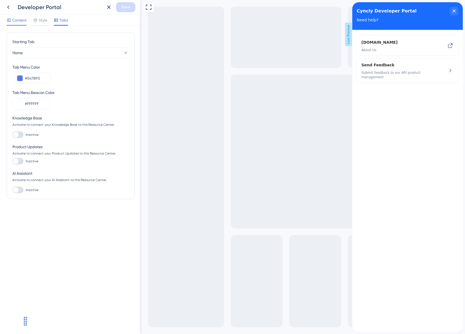
drag, startPoint x: 39, startPoint y: 20, endPoint x: 23, endPoint y: 21, distance: 16.3
click at [39, 20] on span "Style" at bounding box center [43, 20] width 9 height 7
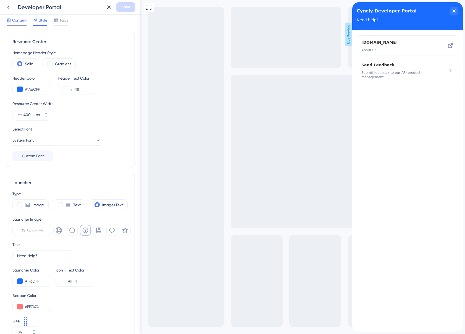
click at [11, 20] on div "Content" at bounding box center [17, 20] width 20 height 7
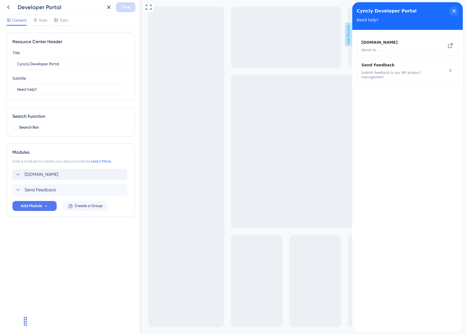
click at [19, 173] on icon at bounding box center [18, 174] width 7 height 7
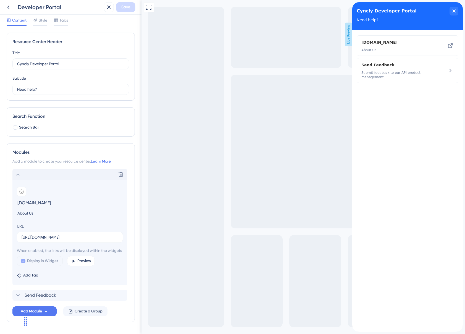
click at [24, 262] on icon at bounding box center [23, 260] width 2 height 1
click at [23, 263] on icon at bounding box center [23, 261] width 2 height 4
checkbox input "false"
click at [124, 10] on span "Save" at bounding box center [125, 7] width 9 height 7
click at [107, 11] on icon at bounding box center [105, 10] width 6 height 6
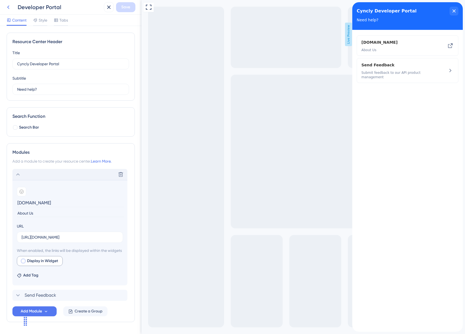
click at [8, 8] on icon at bounding box center [8, 8] width 2 height 4
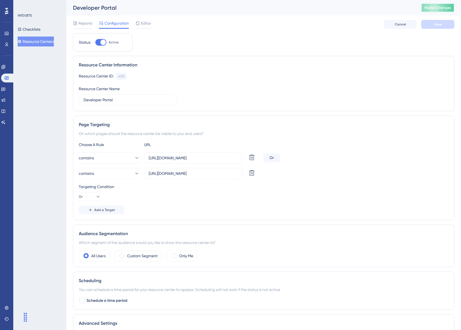
click at [443, 9] on span "Publish Changes" at bounding box center [438, 8] width 27 height 4
click at [147, 23] on span "Editor" at bounding box center [146, 23] width 10 height 7
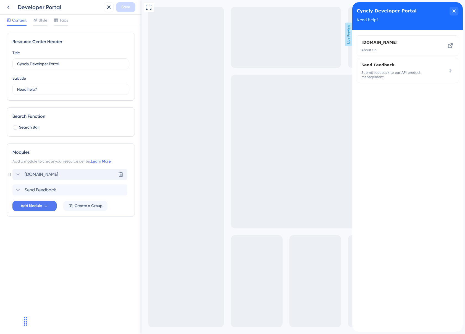
click at [18, 173] on icon at bounding box center [18, 174] width 7 height 7
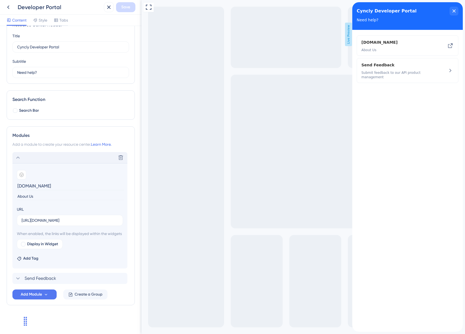
scroll to position [24, 0]
click at [17, 154] on icon at bounding box center [18, 157] width 7 height 7
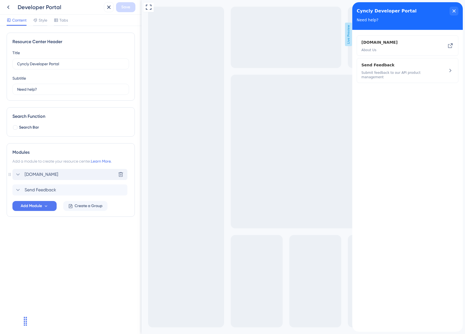
scroll to position [0, 0]
click at [46, 205] on icon at bounding box center [46, 206] width 5 height 5
click at [41, 257] on span "Code Snippet" at bounding box center [32, 255] width 24 height 7
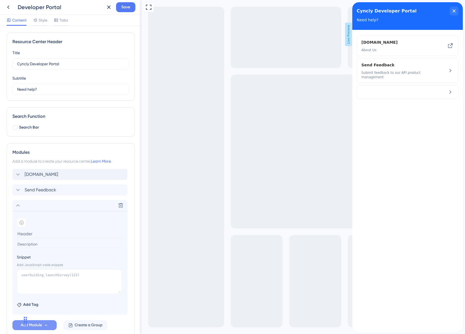
scroll to position [31, 0]
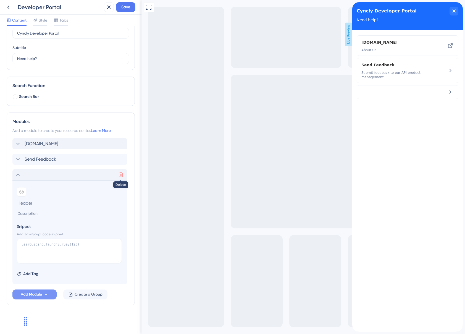
click at [120, 173] on icon at bounding box center [121, 175] width 5 height 5
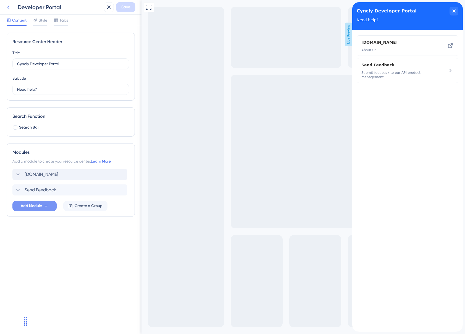
click at [8, 6] on icon at bounding box center [8, 7] width 7 height 7
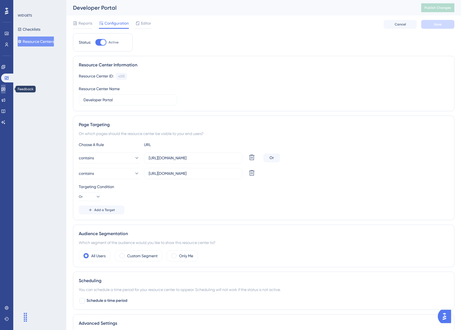
click at [5, 89] on icon at bounding box center [3, 90] width 4 height 4
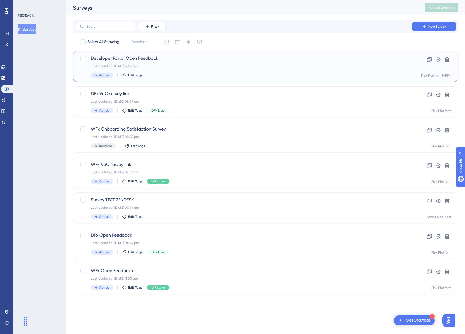
click at [172, 64] on div "Last Updated: [DATE] 12:56 pm" at bounding box center [244, 66] width 306 height 4
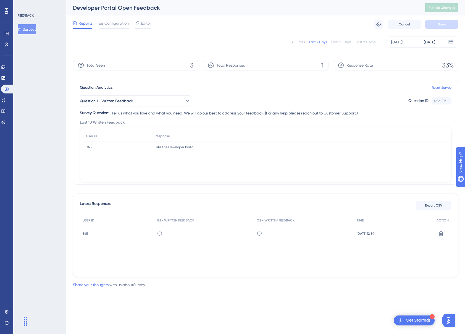
click at [85, 234] on span "345" at bounding box center [86, 233] width 6 height 4
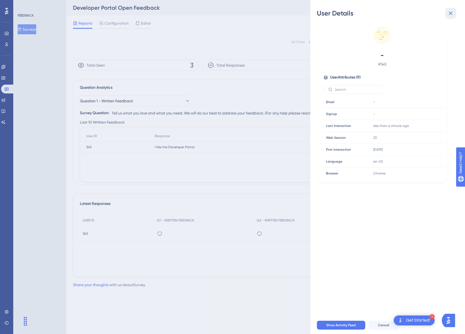
click at [450, 14] on icon at bounding box center [451, 14] width 4 height 4
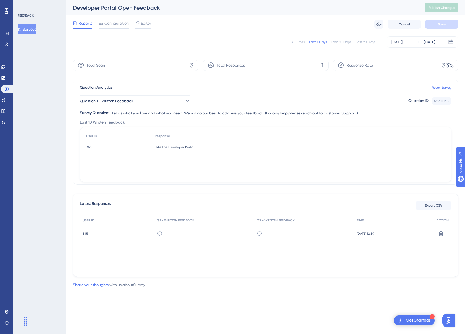
click at [52, 191] on div "FEEDBACK Surveys" at bounding box center [39, 167] width 53 height 334
drag, startPoint x: 111, startPoint y: 23, endPoint x: 112, endPoint y: 26, distance: 2.8
click at [111, 23] on span "Configuration" at bounding box center [117, 23] width 24 height 7
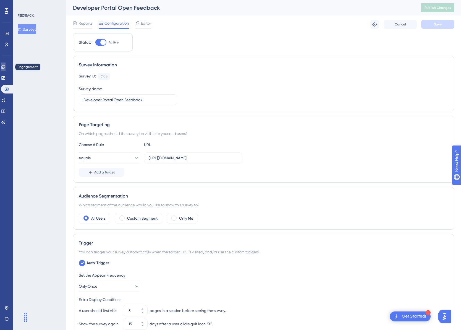
click at [5, 67] on icon at bounding box center [3, 67] width 4 height 4
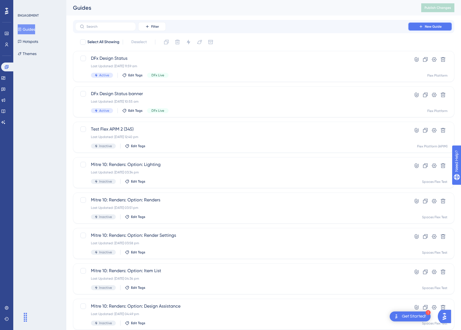
click at [430, 24] on button "New Guide" at bounding box center [430, 26] width 44 height 9
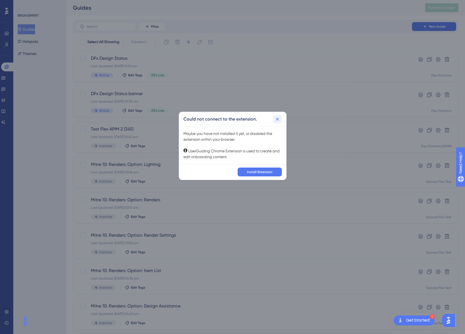
click at [279, 120] on icon at bounding box center [278, 119] width 6 height 6
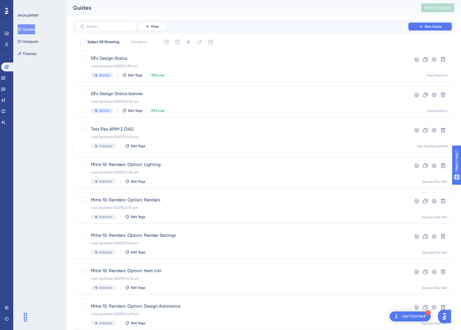
click at [428, 28] on button "New Guide" at bounding box center [430, 26] width 44 height 9
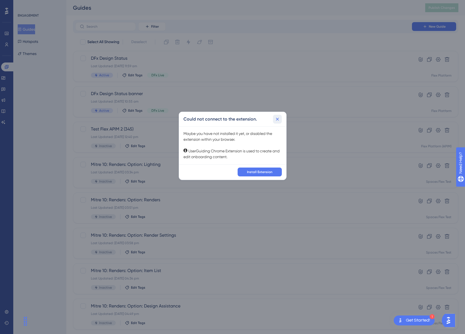
click at [278, 118] on icon at bounding box center [277, 119] width 3 height 3
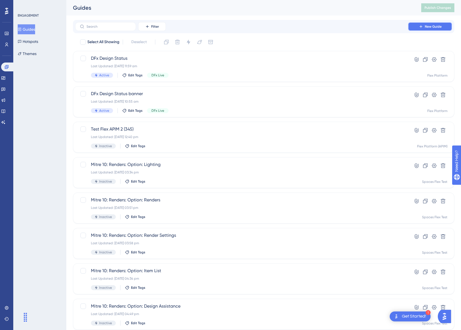
click at [432, 27] on span "New Guide" at bounding box center [433, 26] width 17 height 4
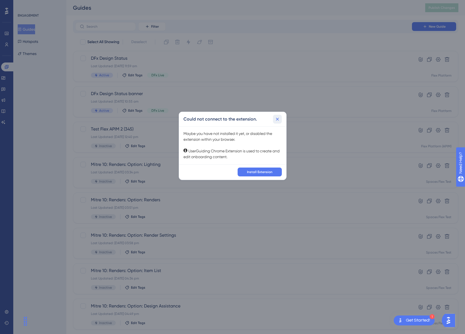
click at [279, 120] on icon at bounding box center [278, 119] width 6 height 6
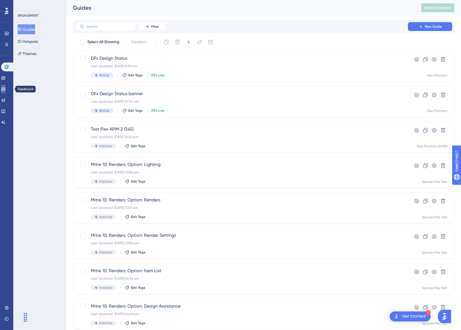
click at [5, 90] on icon at bounding box center [3, 90] width 4 height 4
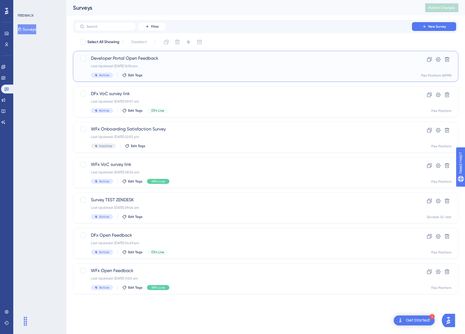
click at [243, 67] on div "Last Updated: [DATE] 12:56 pm" at bounding box center [244, 66] width 306 height 4
click at [441, 59] on button at bounding box center [438, 59] width 9 height 9
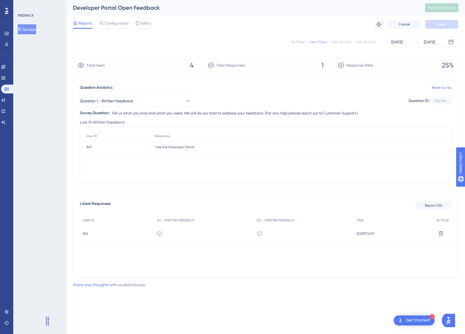
drag, startPoint x: 26, startPoint y: 324, endPoint x: 49, endPoint y: 323, distance: 22.4
click at [49, 323] on div "Chat Widget" at bounding box center [36, 320] width 28 height 27
click at [7, 312] on icon at bounding box center [7, 312] width 4 height 4
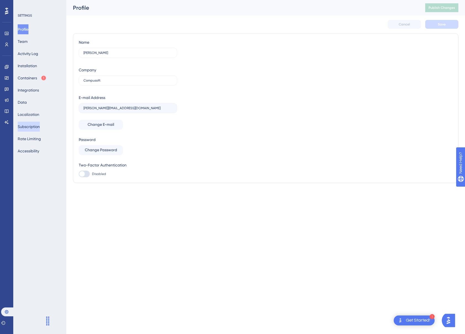
click at [28, 125] on button "Subscription" at bounding box center [29, 127] width 22 height 10
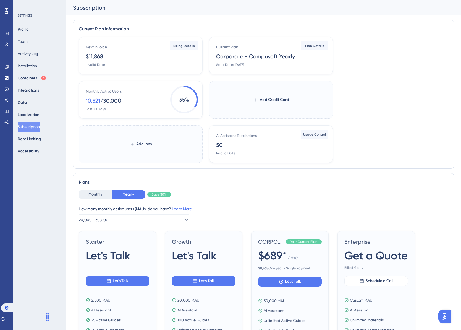
drag, startPoint x: 380, startPoint y: 151, endPoint x: 359, endPoint y: 130, distance: 30.5
click at [380, 151] on div "Next Invoice $11,868 Invalid Date Billing Details Current Plan Corporate - Comp…" at bounding box center [264, 100] width 370 height 126
click at [32, 78] on button "Containers" at bounding box center [32, 78] width 29 height 10
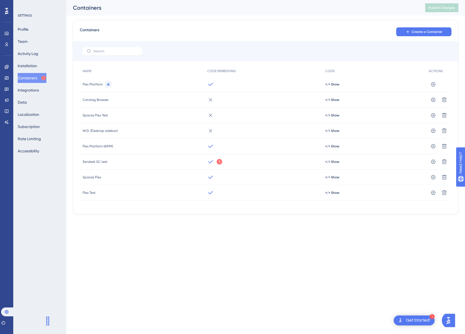
click at [152, 0] on html "1 Get Started! Performance Users Engagement Widgets Feedback Product Updates Kn…" at bounding box center [232, 0] width 465 height 0
click at [434, 86] on icon at bounding box center [433, 84] width 5 height 4
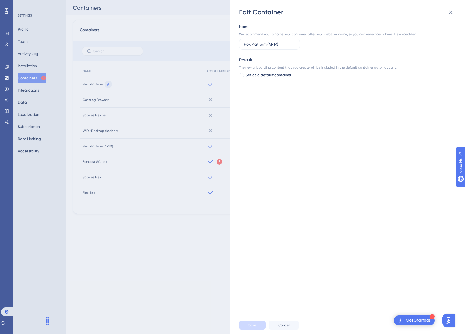
drag, startPoint x: 289, startPoint y: 46, endPoint x: 229, endPoint y: 41, distance: 60.5
click at [235, 41] on div "Edit Container Name We recommend you to name your container after your websites…" at bounding box center [347, 167] width 235 height 334
type input "Developer Portal"
click at [255, 324] on span "Save" at bounding box center [253, 325] width 8 height 4
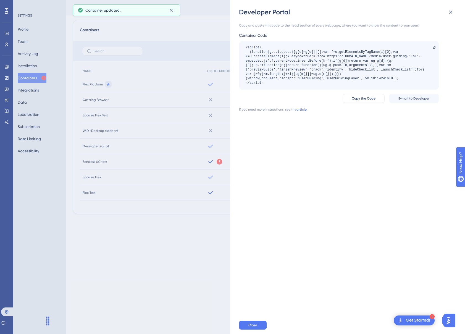
click at [7, 67] on div "Developer Portal Copy and paste this code to the head section of every webpage,…" at bounding box center [232, 167] width 465 height 334
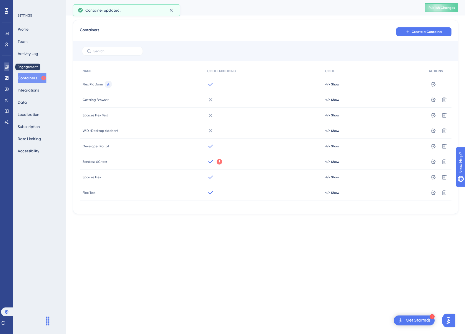
click at [7, 67] on icon at bounding box center [7, 67] width 4 height 4
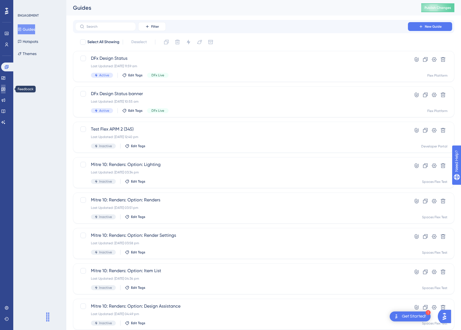
click at [5, 89] on icon at bounding box center [3, 89] width 4 height 4
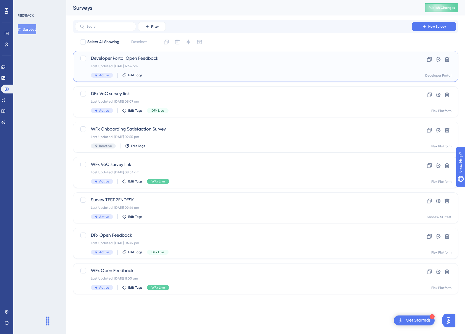
click at [198, 63] on div "Developer Portal Open Feedback Last Updated: [DATE] 12:56 pm Active Edit Tags" at bounding box center [244, 66] width 306 height 23
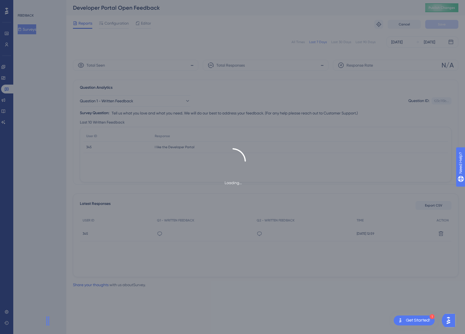
click at [27, 32] on div "Loading..." at bounding box center [232, 167] width 465 height 334
click at [55, 92] on div "Loading..." at bounding box center [232, 167] width 465 height 334
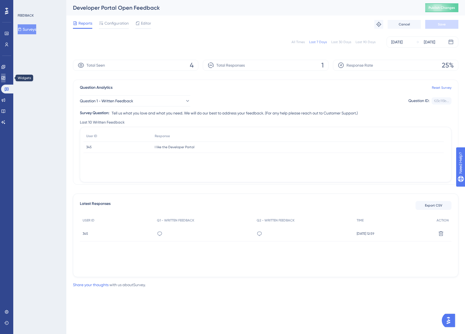
drag, startPoint x: 5, startPoint y: 76, endPoint x: 58, endPoint y: 93, distance: 55.2
click at [5, 76] on icon at bounding box center [3, 78] width 4 height 4
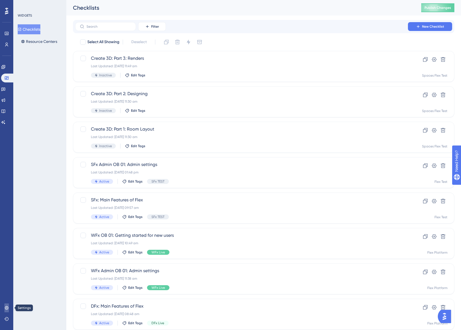
click at [6, 307] on icon at bounding box center [7, 308] width 4 height 4
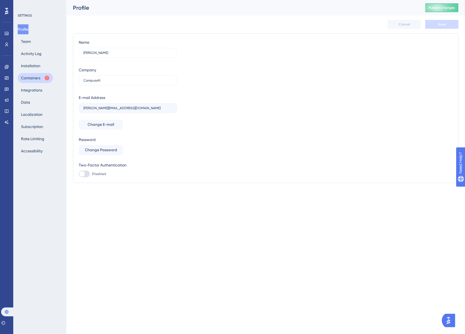
click at [34, 79] on button "Containers" at bounding box center [35, 78] width 35 height 10
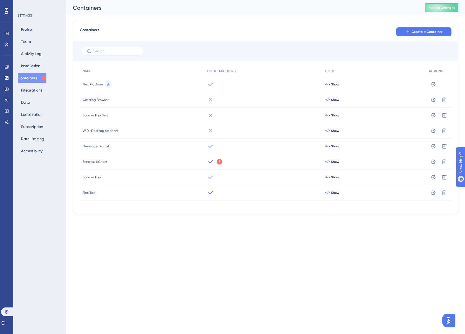
click at [234, 0] on html "Performance Users Engagement Widgets Feedback Product Updates Knowledge Base AI…" at bounding box center [232, 0] width 465 height 0
drag, startPoint x: 257, startPoint y: 266, endPoint x: 231, endPoint y: 265, distance: 26.0
click at [256, 0] on html "Performance Users Engagement Widgets Feedback Product Updates Knowledge Base AI…" at bounding box center [232, 0] width 465 height 0
